Goal: Book appointment/travel/reservation

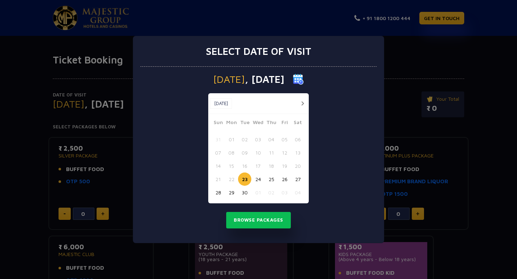
click at [305, 100] on button "button" at bounding box center [302, 103] width 9 height 9
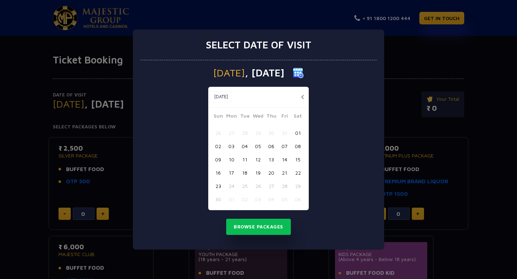
click at [296, 148] on button "08" at bounding box center [297, 146] width 13 height 13
click at [256, 228] on button "Browse Packages" at bounding box center [258, 227] width 65 height 17
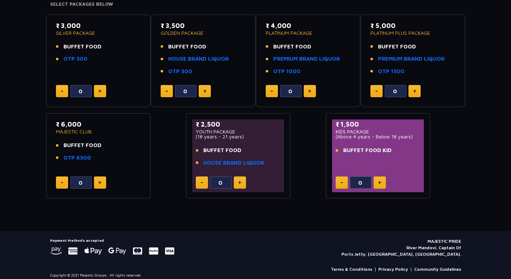
scroll to position [129, 0]
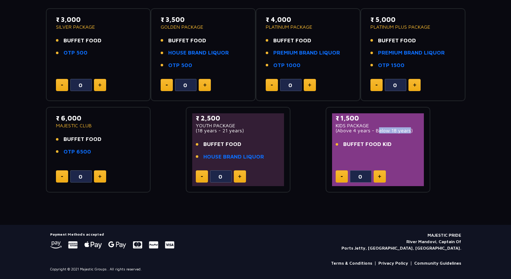
drag, startPoint x: 375, startPoint y: 131, endPoint x: 407, endPoint y: 131, distance: 31.2
click at [407, 132] on p "(Above 4 years - Below 18 years)" at bounding box center [378, 130] width 85 height 5
click at [407, 131] on p "(Above 4 years - Below 18 years)" at bounding box center [378, 130] width 85 height 5
click at [396, 141] on li "BUFFET FOOD KID" at bounding box center [378, 144] width 85 height 8
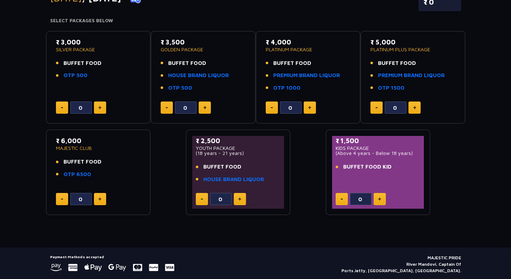
scroll to position [106, 0]
click at [101, 107] on img at bounding box center [99, 108] width 3 height 4
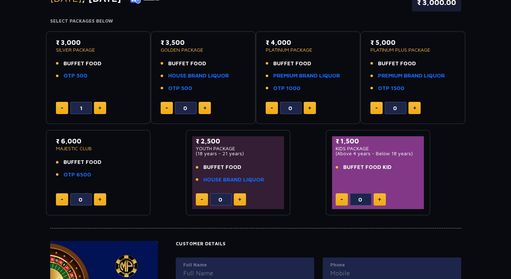
click at [101, 107] on img at bounding box center [99, 108] width 3 height 4
type input "2"
drag, startPoint x: 337, startPoint y: 155, endPoint x: 368, endPoint y: 153, distance: 31.6
click at [368, 153] on p "(Above 4 years - Below 18 years)" at bounding box center [378, 153] width 85 height 5
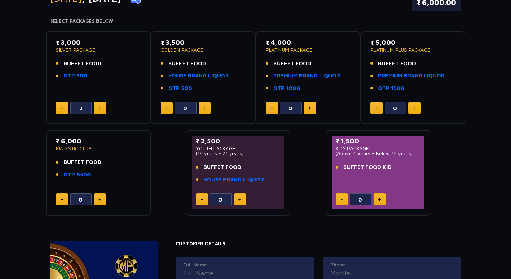
click at [382, 201] on button at bounding box center [380, 199] width 12 height 12
click at [399, 189] on div "₹ 1,500 KIDS PACKAGE (Above 4 years - Below 18 years) BUFFET FOOD KID 2" at bounding box center [378, 172] width 92 height 73
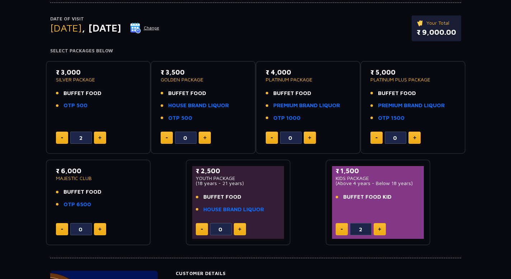
scroll to position [77, 0]
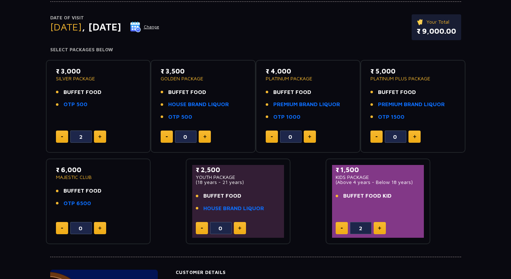
click at [342, 231] on button at bounding box center [342, 228] width 12 height 12
type input "1"
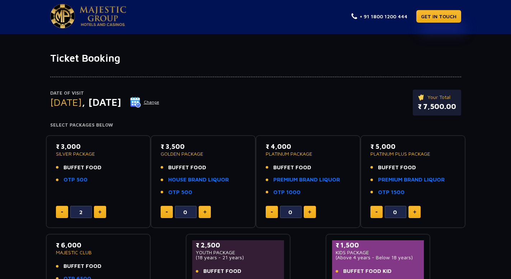
scroll to position [0, 0]
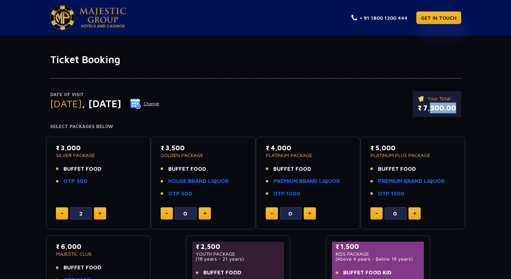
drag, startPoint x: 426, startPoint y: 109, endPoint x: 449, endPoint y: 109, distance: 23.0
click at [449, 109] on p "₹ 7,500.00" at bounding box center [437, 108] width 38 height 11
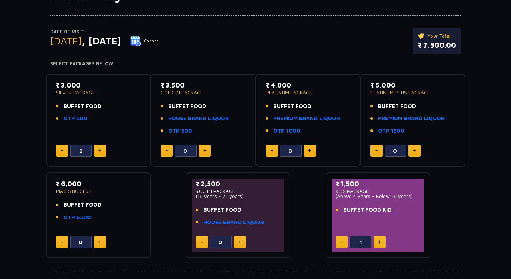
scroll to position [0, 0]
